Goal: Navigation & Orientation: Find specific page/section

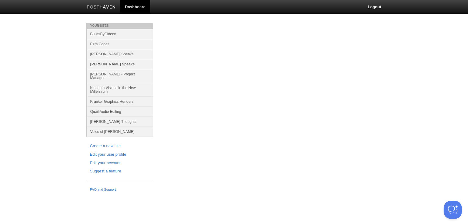
click at [130, 67] on link "[PERSON_NAME] Speaks" at bounding box center [120, 64] width 66 height 10
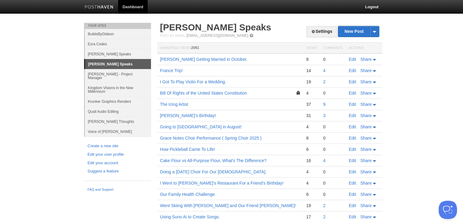
drag, startPoint x: 269, startPoint y: 42, endPoint x: 268, endPoint y: 33, distance: 8.2
click at [268, 33] on div "Settings New Post by Web by Email [PERSON_NAME] Speaks Post by Email [EMAIL_ADD…" at bounding box center [269, 151] width 219 height 256
